Goal: Find specific page/section: Find specific page/section

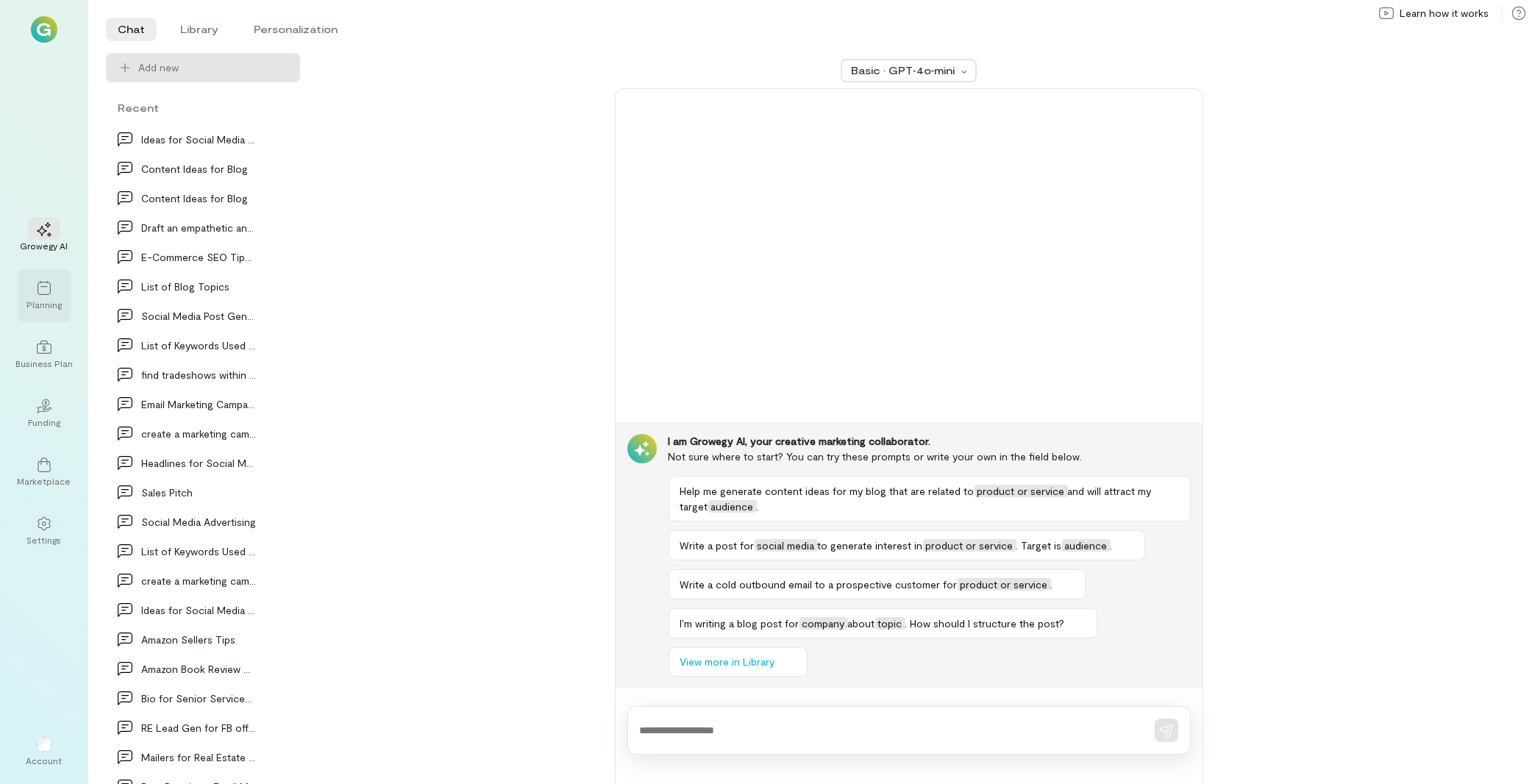
click at [54, 298] on div at bounding box center [45, 287] width 33 height 22
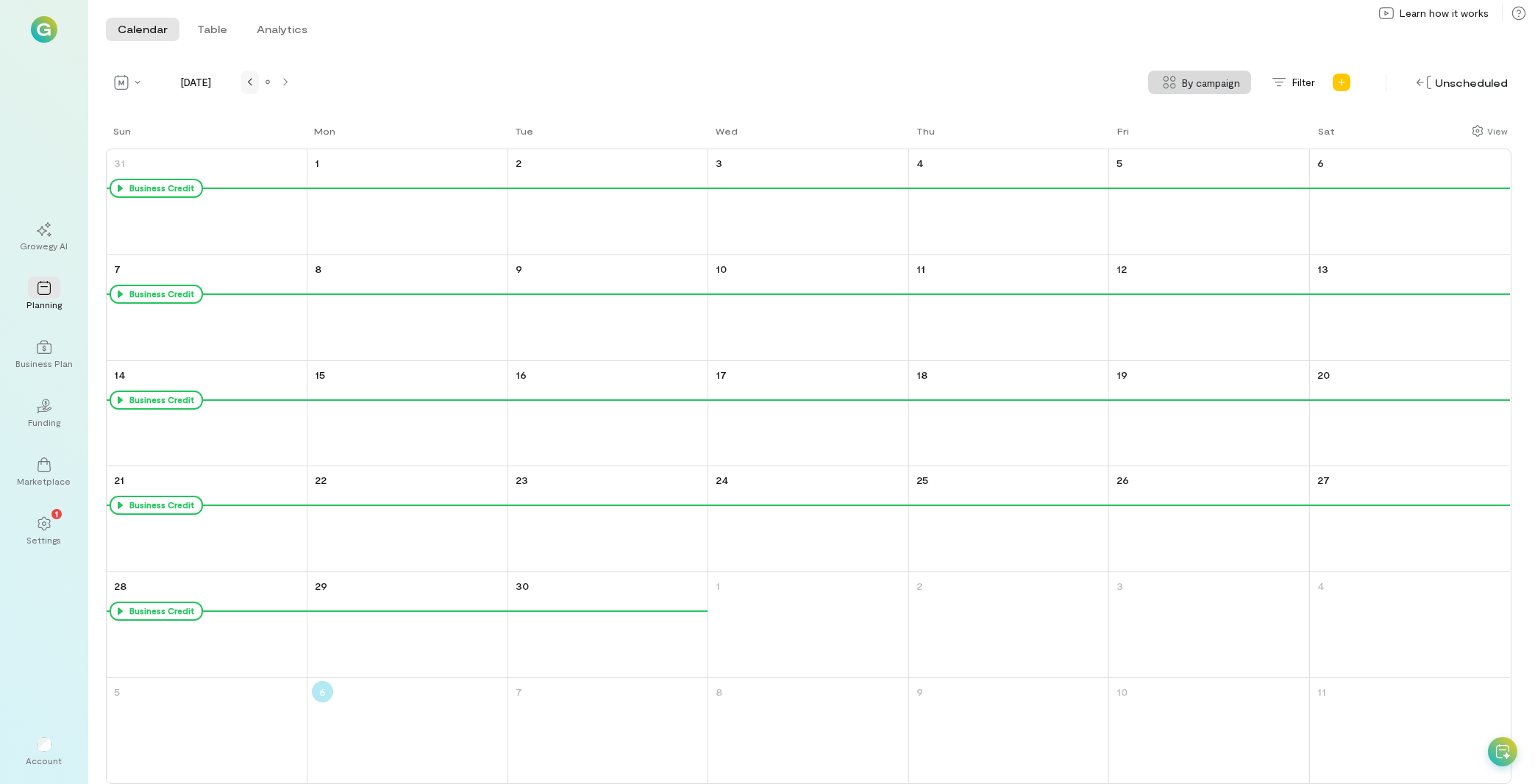
click at [245, 83] on div at bounding box center [250, 82] width 12 height 12
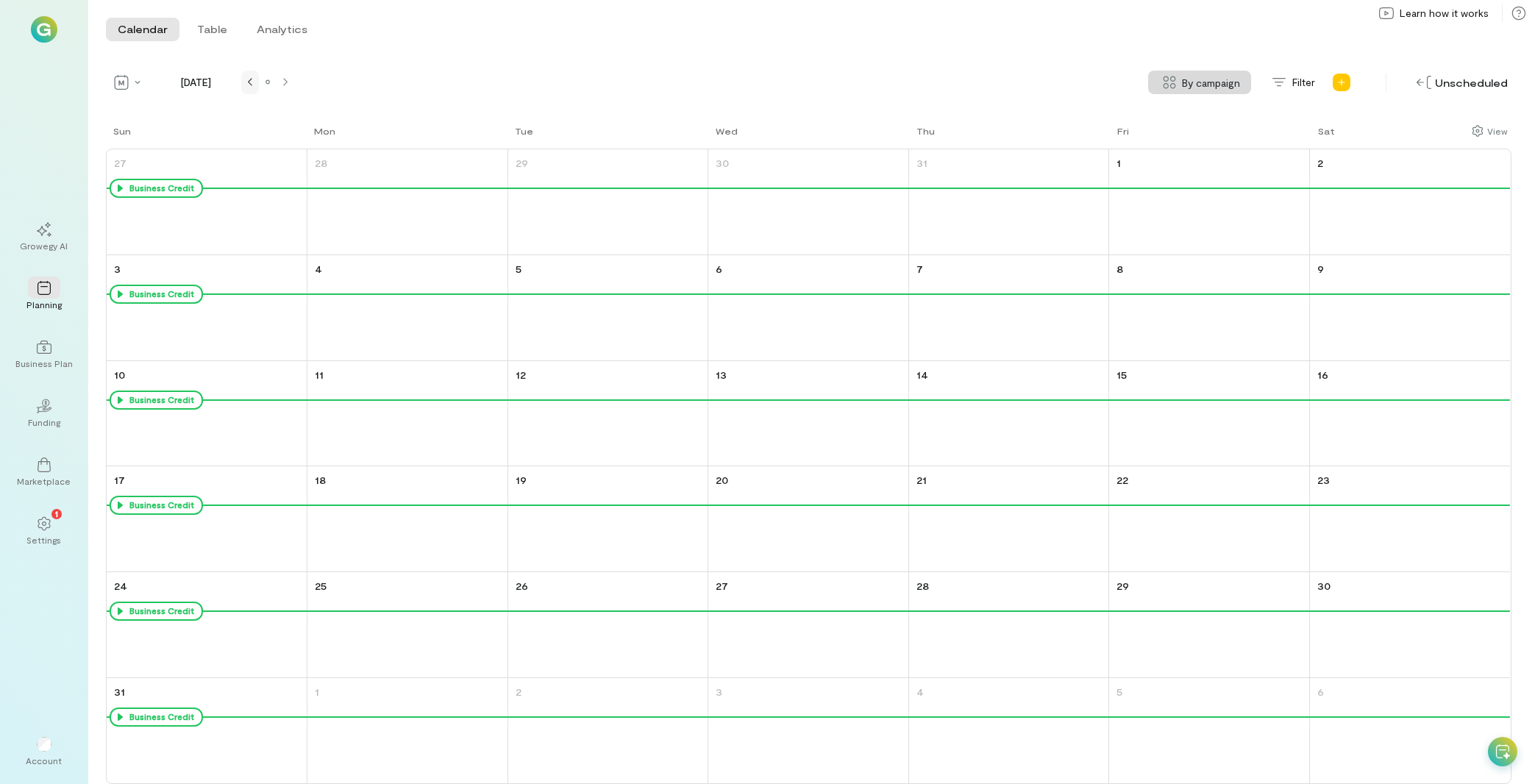
click at [245, 83] on div at bounding box center [250, 82] width 12 height 12
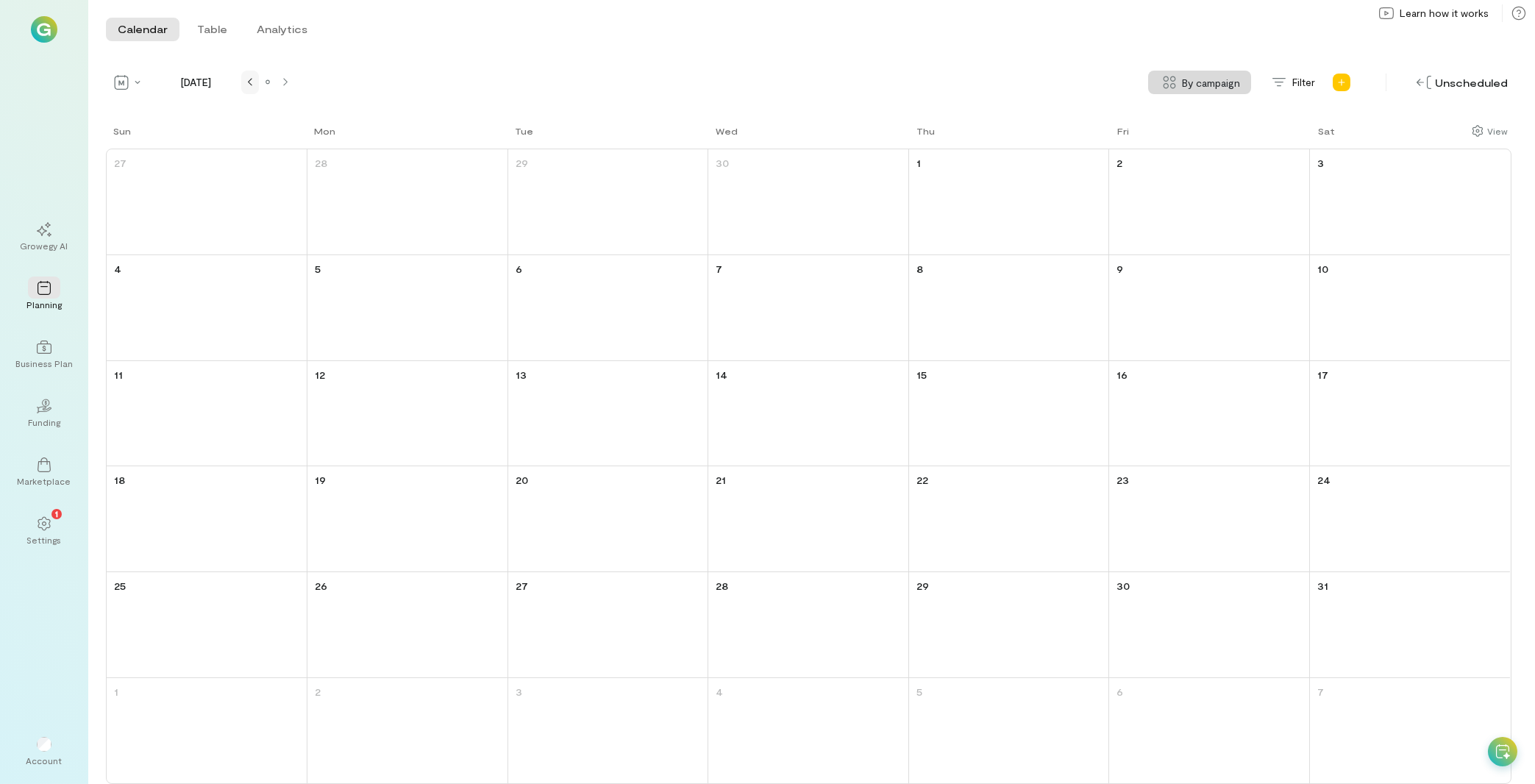
click at [245, 83] on div at bounding box center [250, 82] width 12 height 12
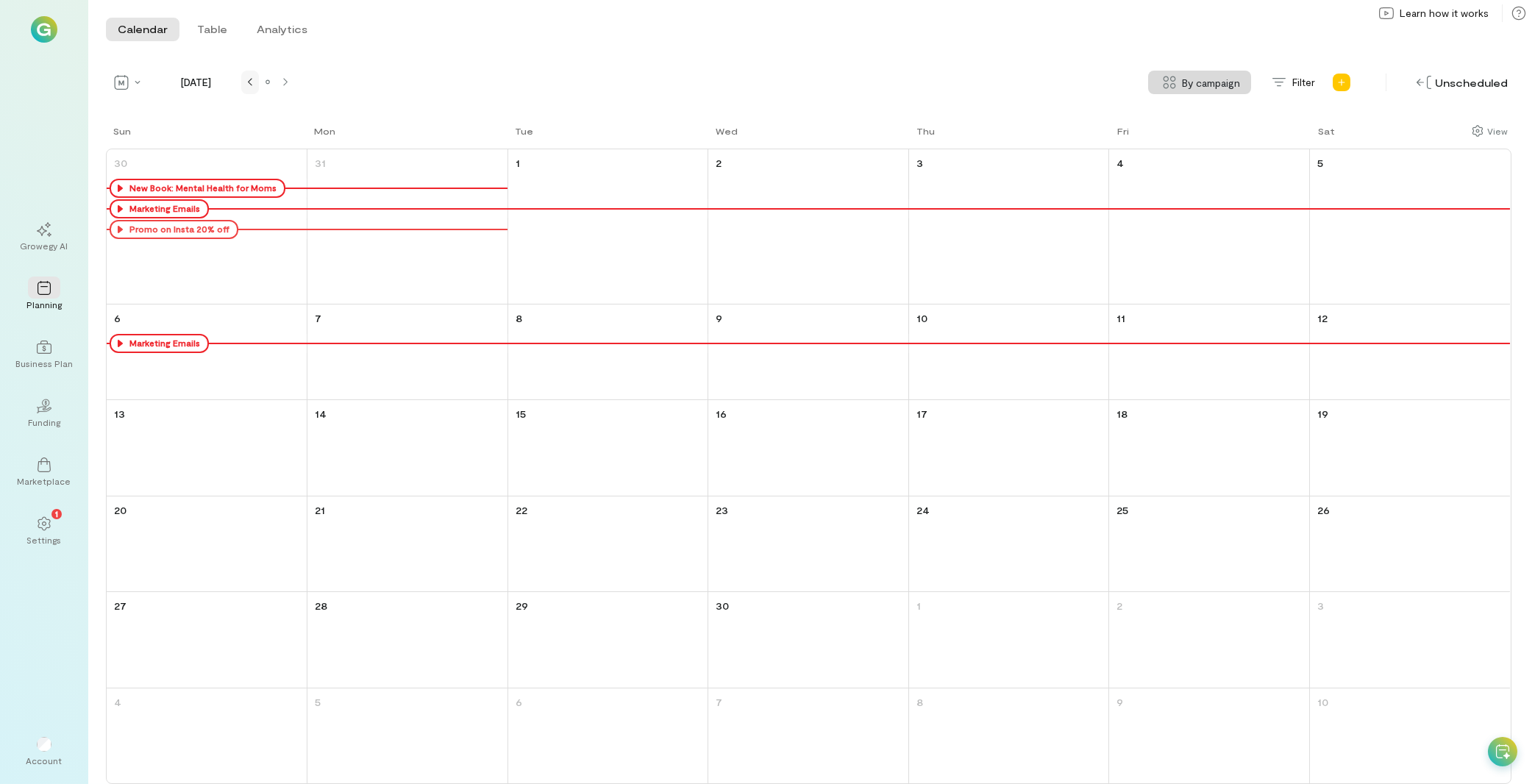
click at [245, 83] on div at bounding box center [250, 82] width 12 height 12
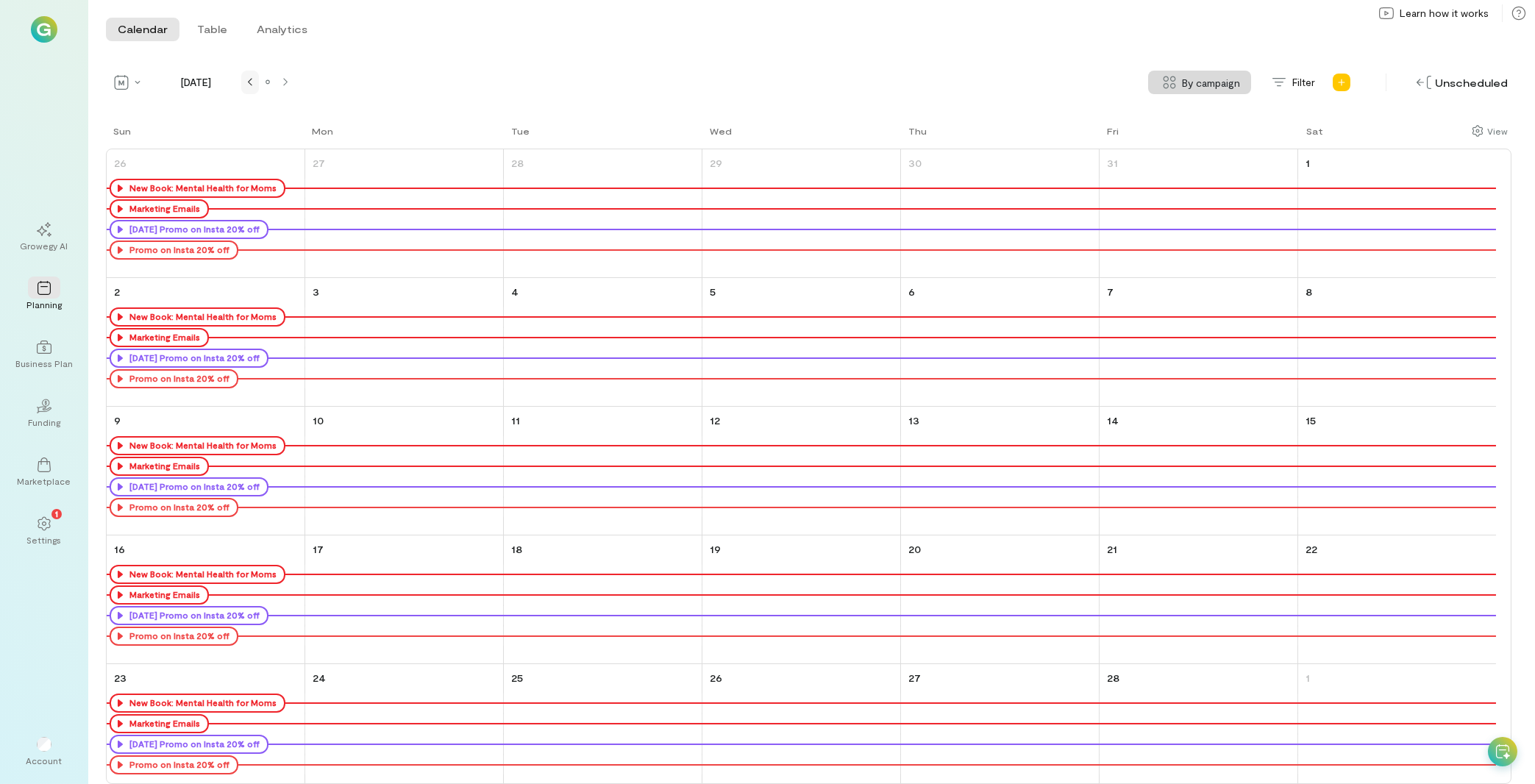
click at [245, 83] on div at bounding box center [250, 82] width 12 height 12
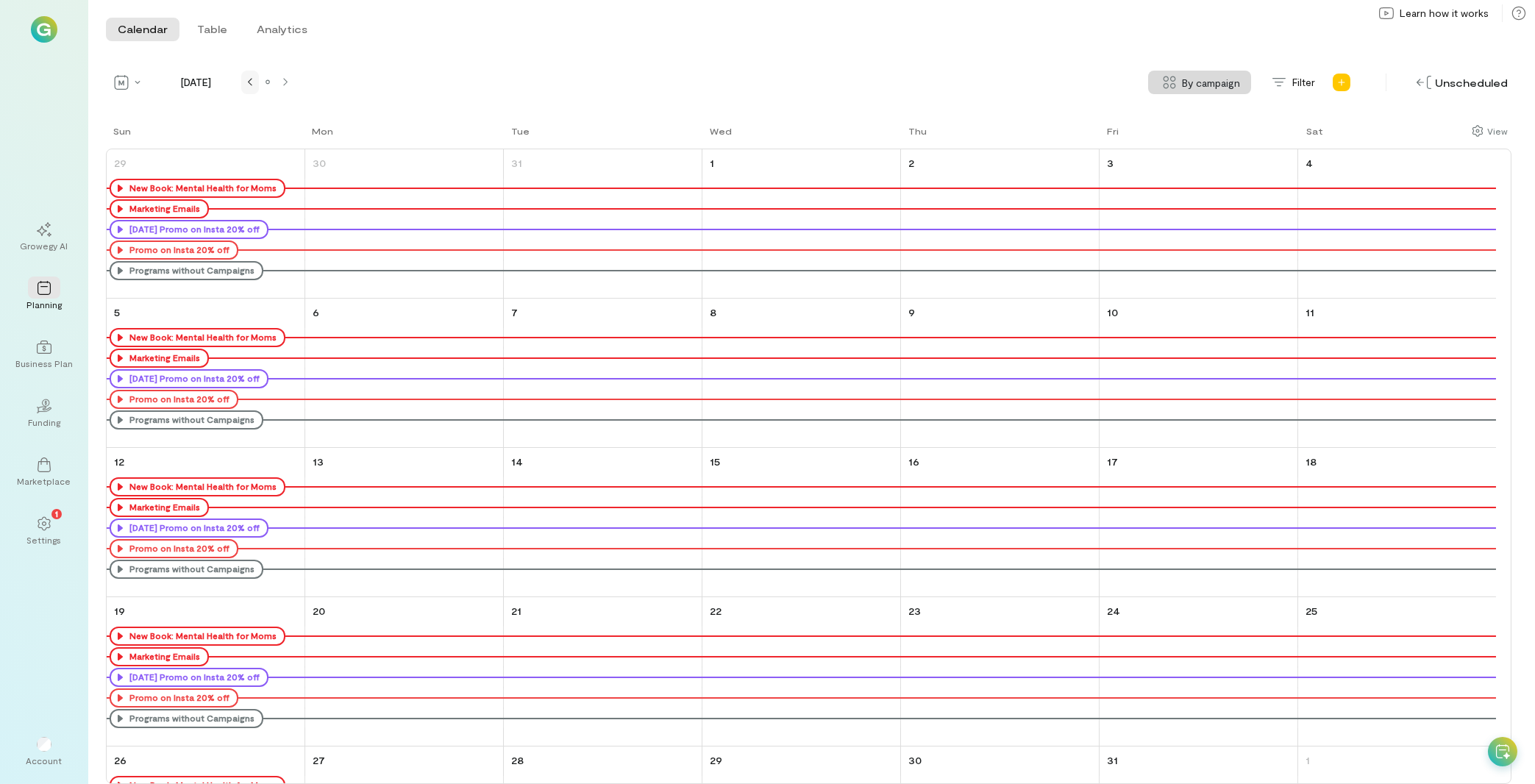
click at [245, 83] on div at bounding box center [250, 82] width 12 height 12
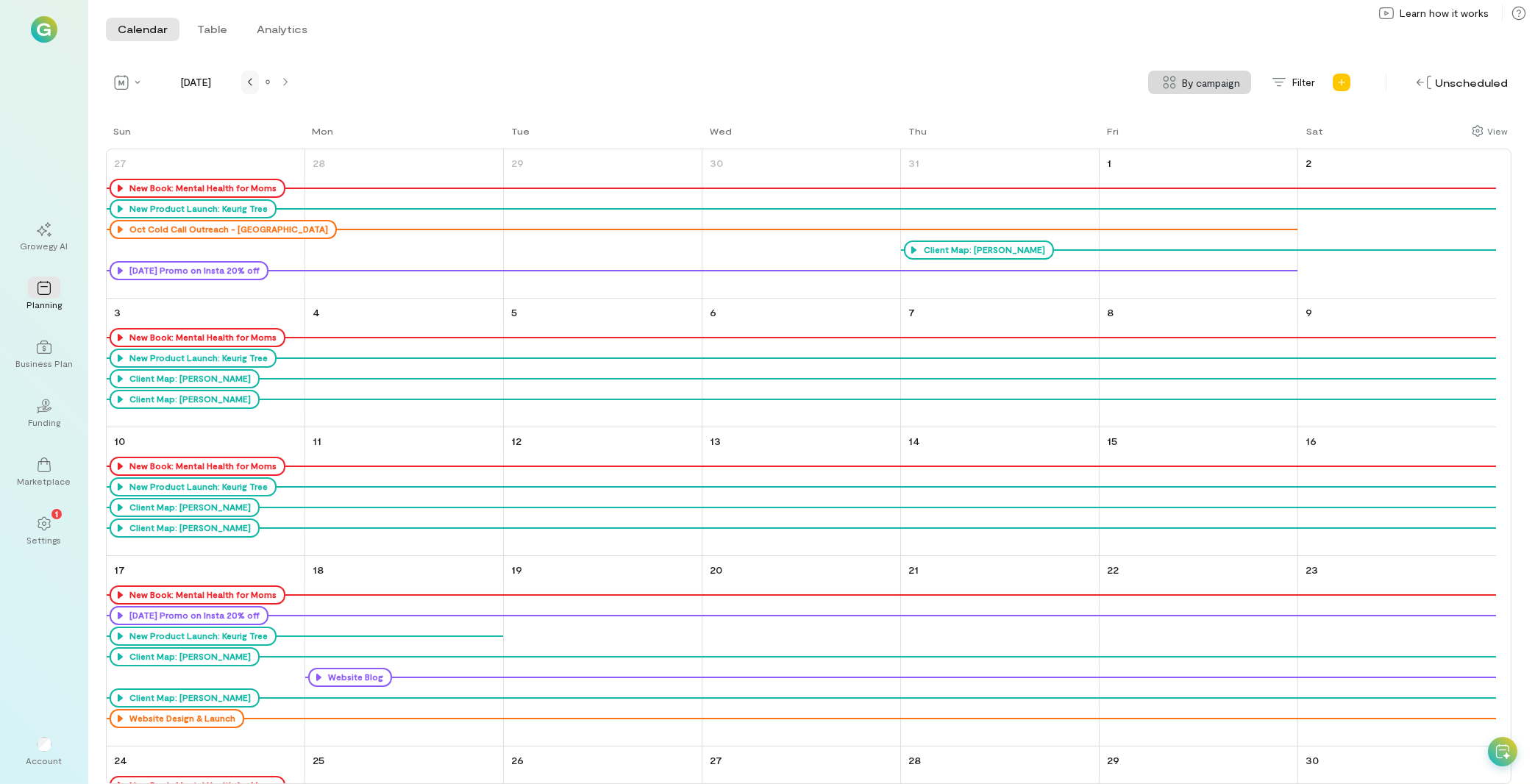
click at [246, 83] on div at bounding box center [250, 82] width 12 height 12
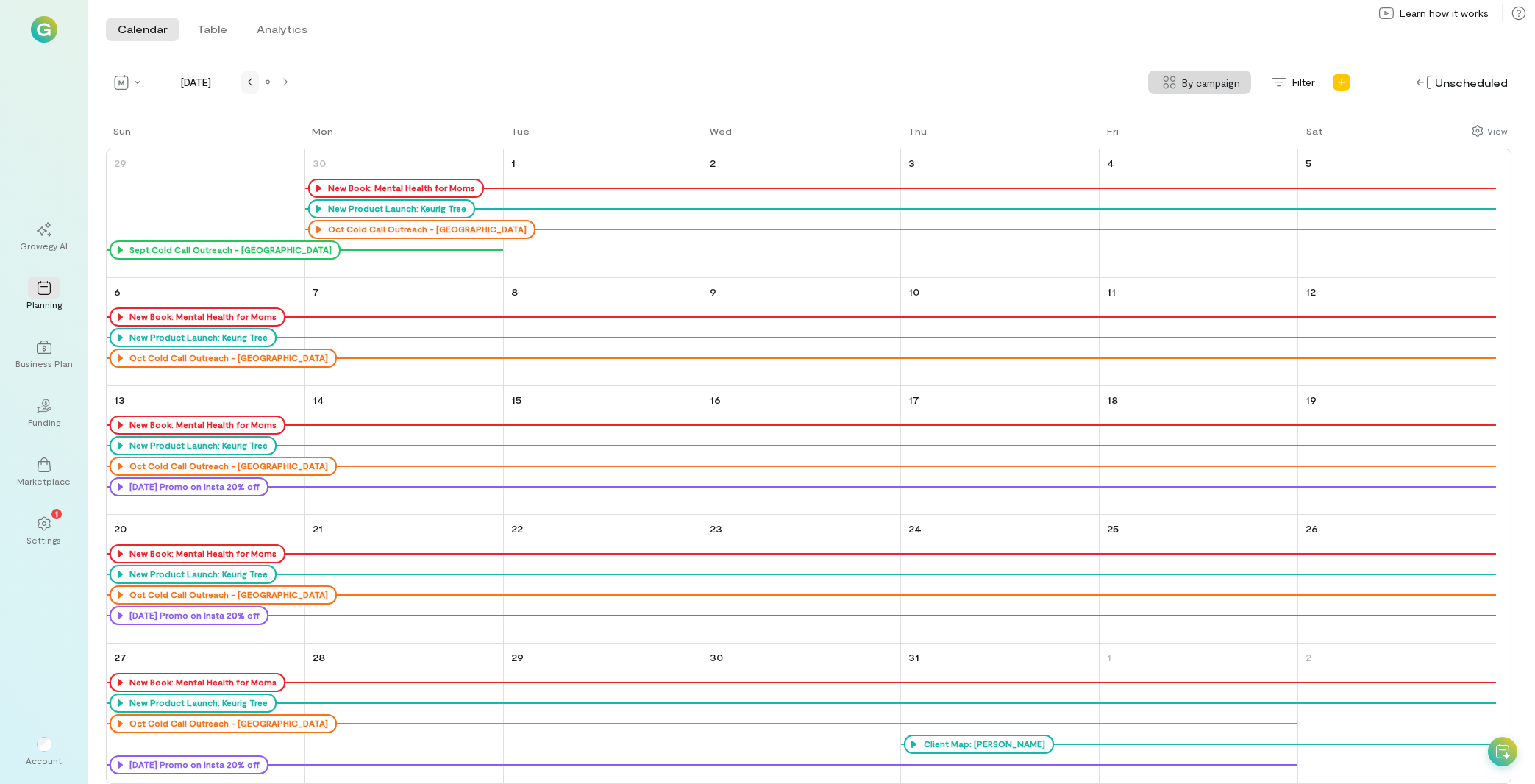
click at [246, 83] on div at bounding box center [250, 82] width 12 height 12
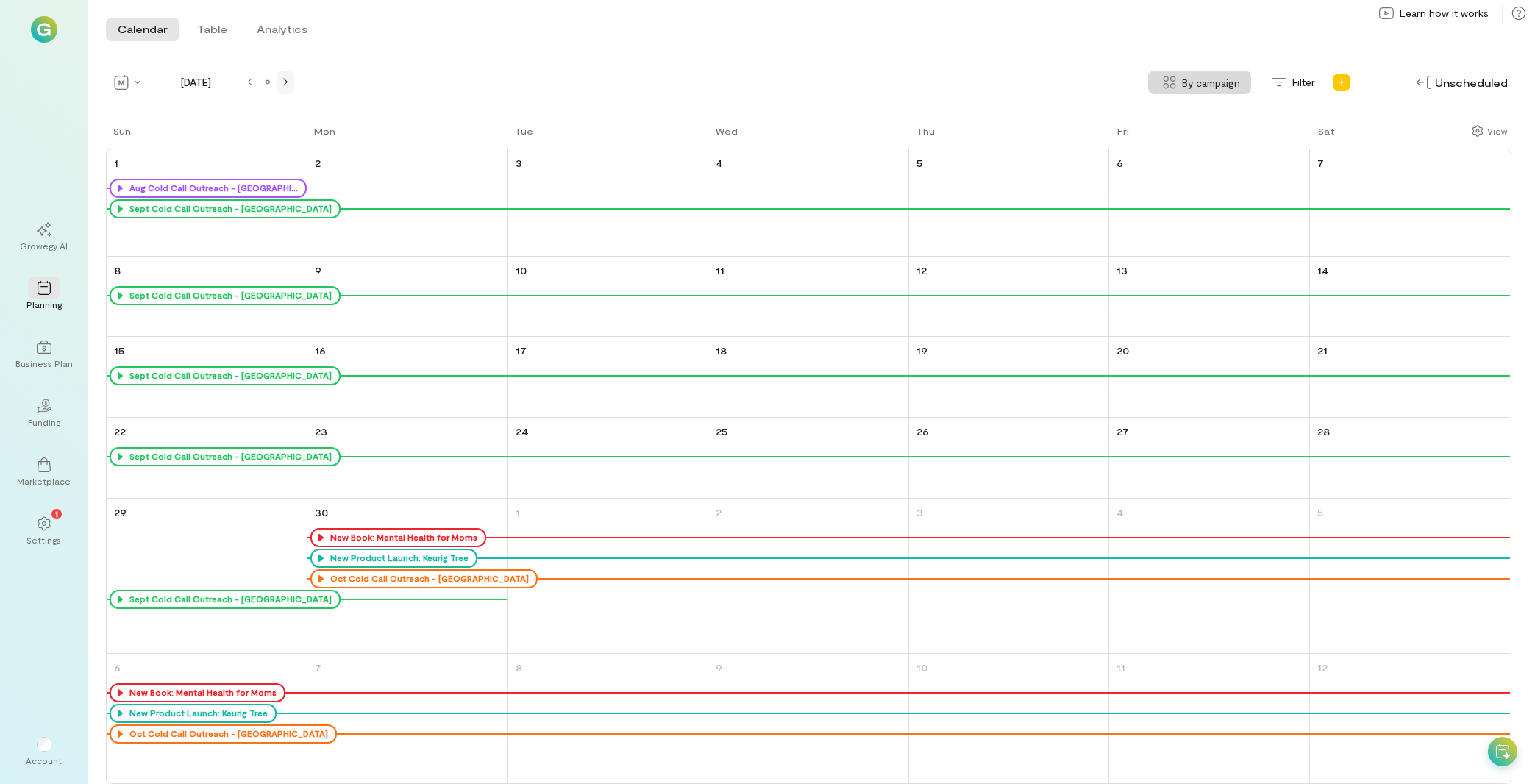
click at [284, 92] on div at bounding box center [284, 83] width 17 height 24
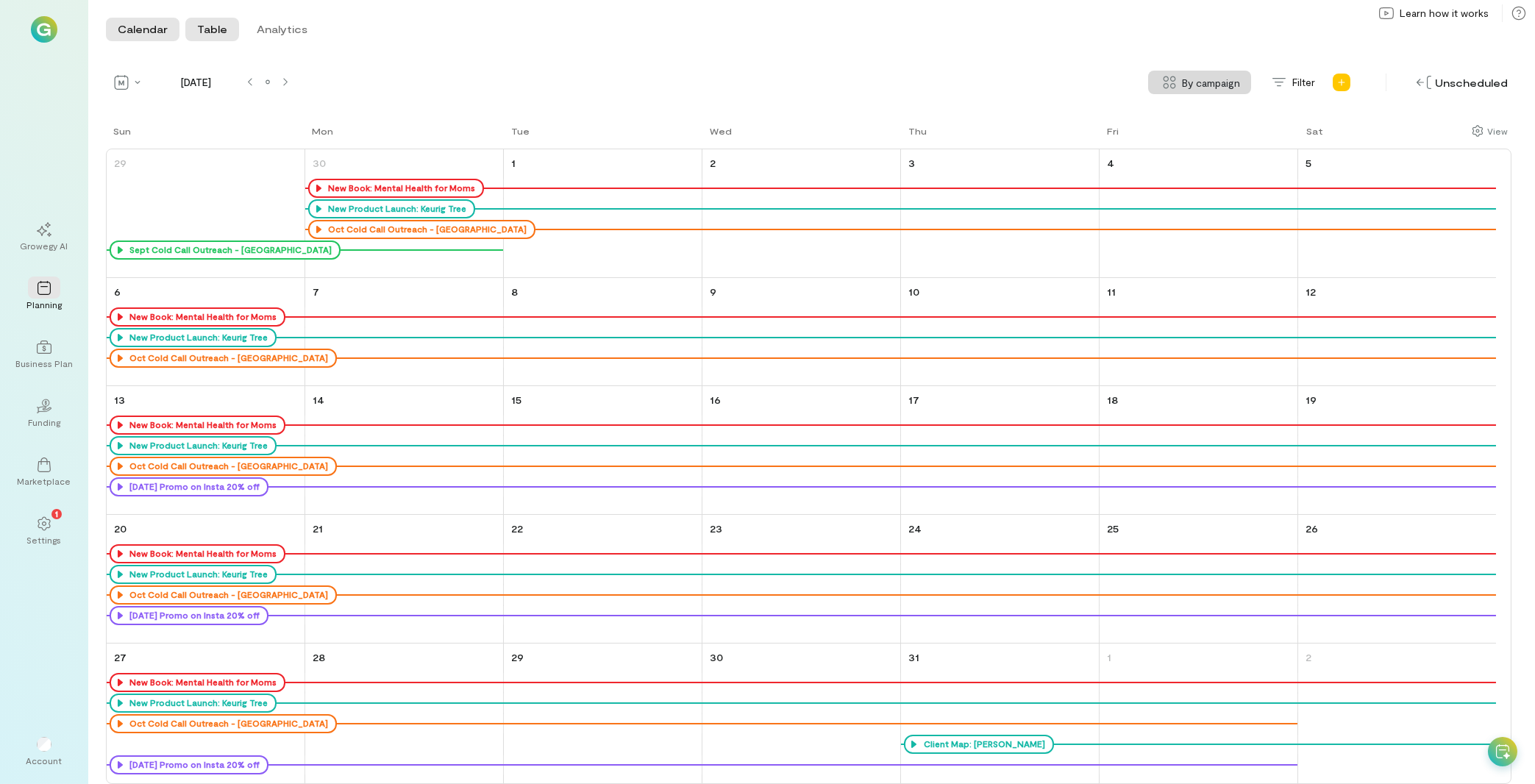
click at [205, 28] on button "Table" at bounding box center [212, 29] width 54 height 24
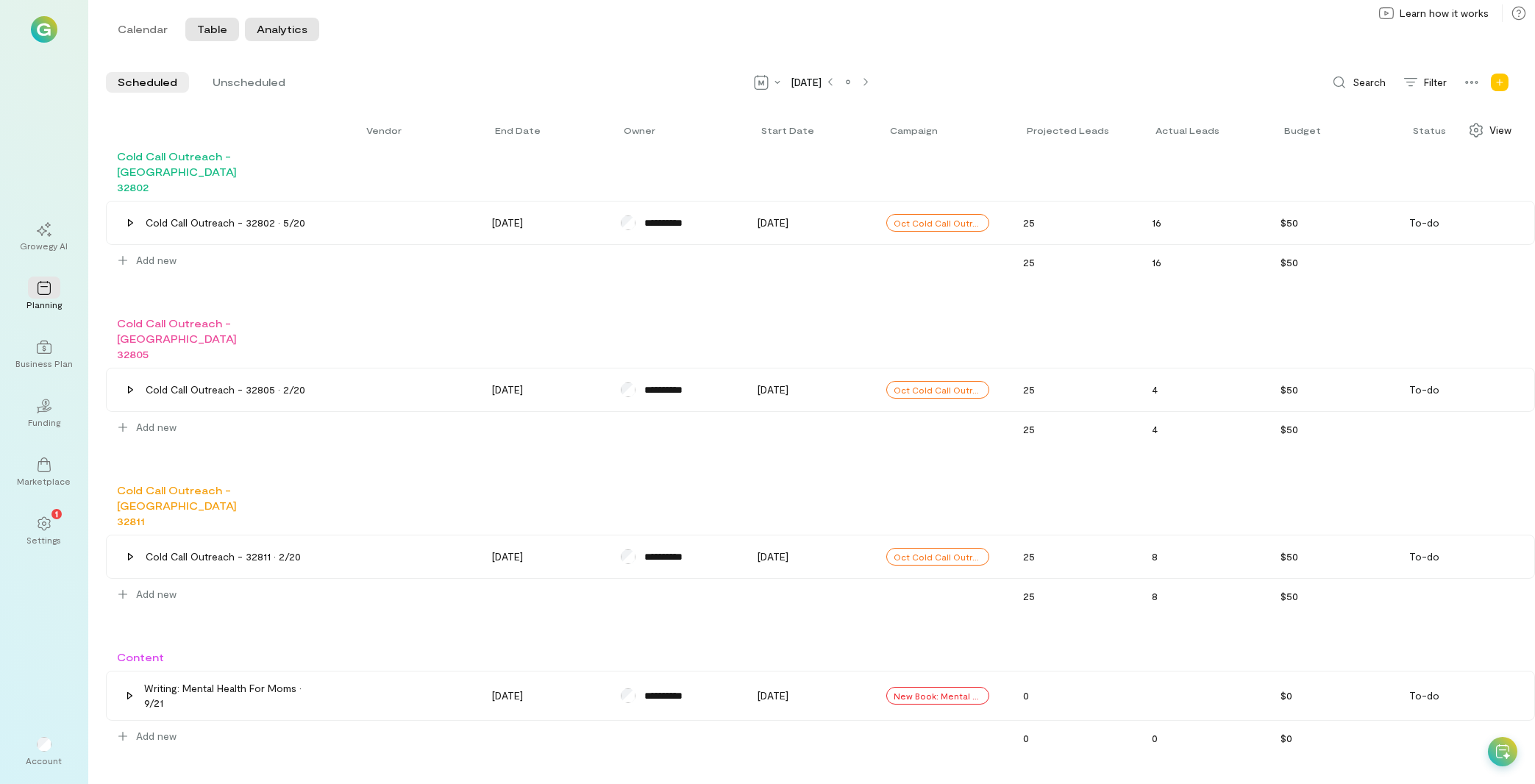
click at [264, 25] on button "Analytics" at bounding box center [282, 29] width 75 height 24
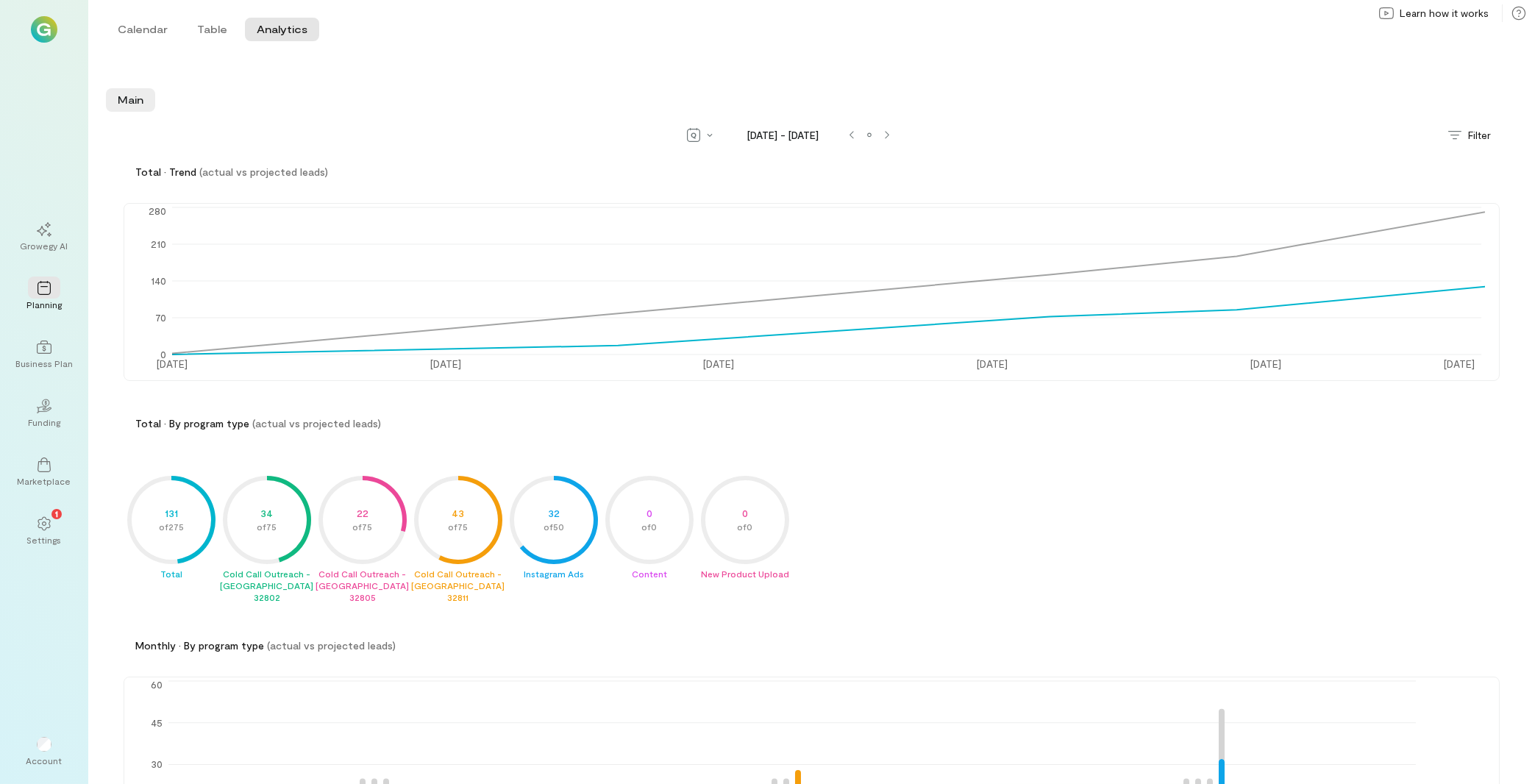
click at [125, 15] on div "Calendar Table Analytics" at bounding box center [213, 29] width 214 height 29
click at [135, 31] on button "Calendar" at bounding box center [143, 29] width 74 height 24
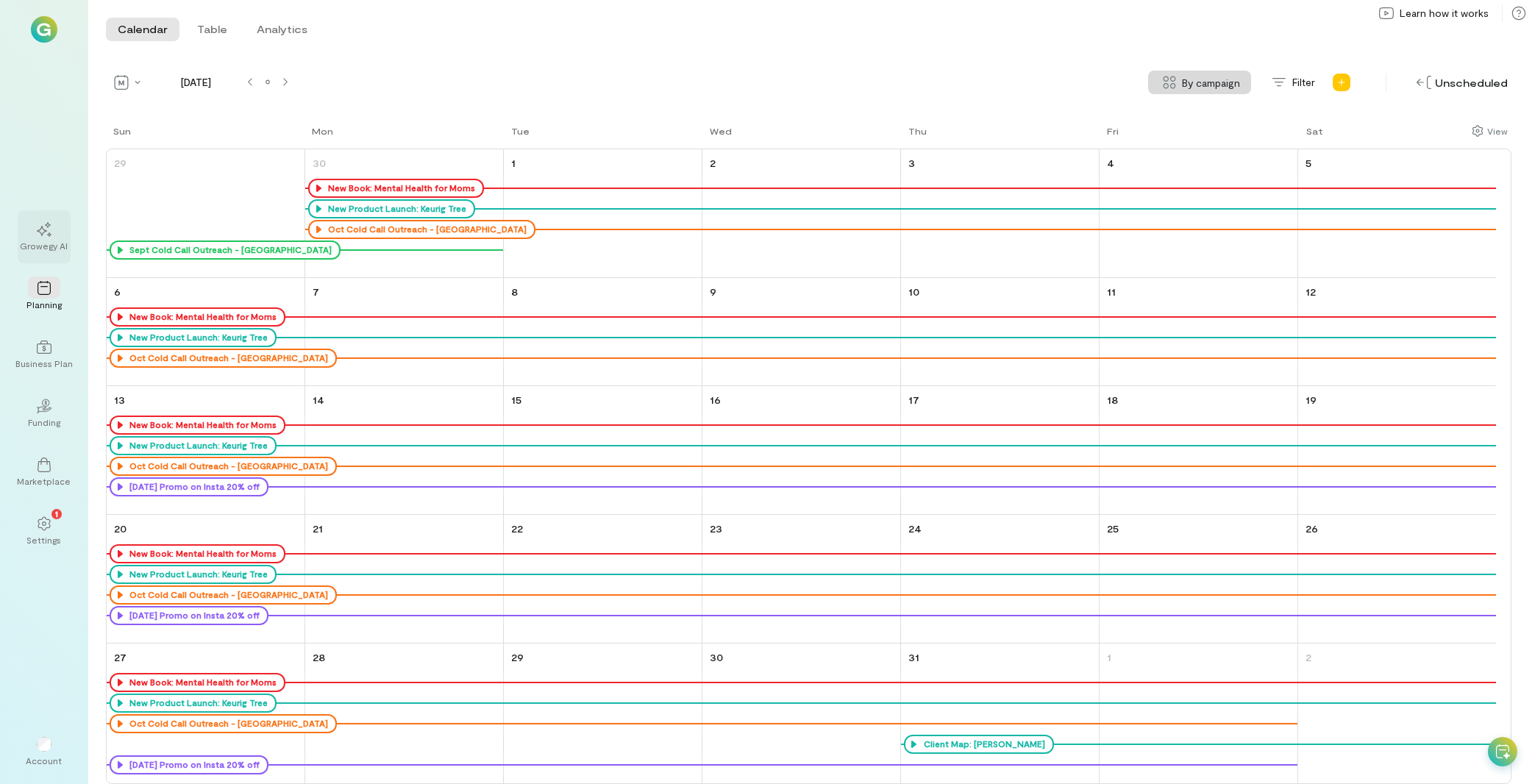
click at [48, 229] on icon at bounding box center [44, 229] width 15 height 15
